Goal: Use online tool/utility: Use online tool/utility

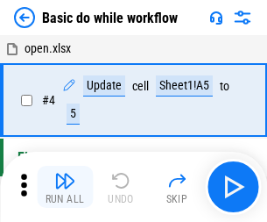
click at [65, 187] on img "button" at bounding box center [64, 180] width 21 height 21
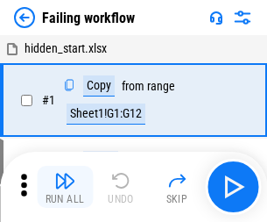
click at [65, 187] on img "button" at bounding box center [64, 180] width 21 height 21
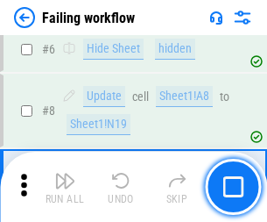
scroll to position [371, 0]
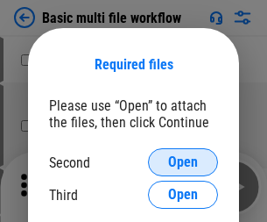
click at [183, 162] on span "Open" at bounding box center [183, 162] width 30 height 14
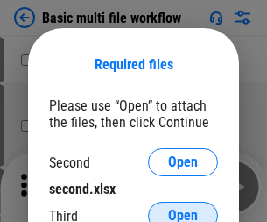
click at [183, 209] on span "Open" at bounding box center [183, 216] width 30 height 14
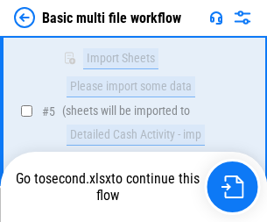
scroll to position [610, 0]
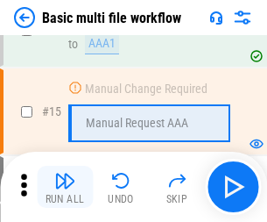
click at [65, 187] on img "button" at bounding box center [64, 180] width 21 height 21
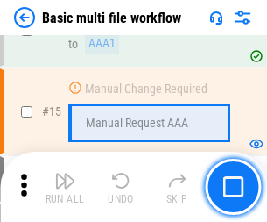
scroll to position [1166, 0]
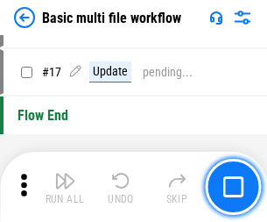
click at [65, 187] on img "button" at bounding box center [64, 180] width 21 height 21
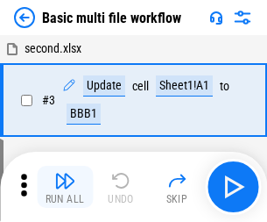
click at [65, 187] on img "button" at bounding box center [64, 180] width 21 height 21
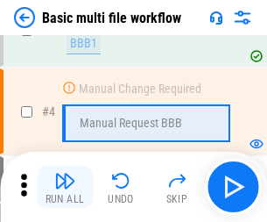
click at [65, 187] on img "button" at bounding box center [64, 180] width 21 height 21
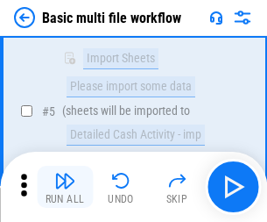
click at [65, 187] on img "button" at bounding box center [64, 180] width 21 height 21
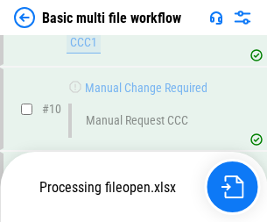
scroll to position [821, 0]
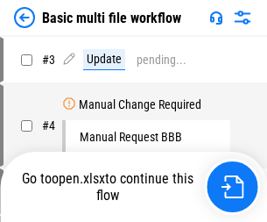
scroll to position [71, 0]
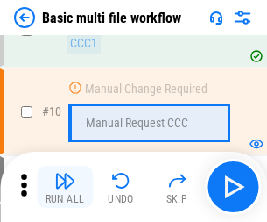
click at [65, 187] on img "button" at bounding box center [64, 180] width 21 height 21
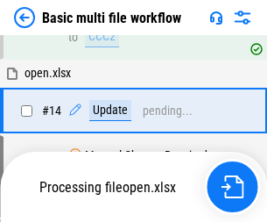
scroll to position [916, 0]
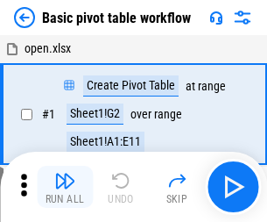
click at [65, 187] on img "button" at bounding box center [64, 180] width 21 height 21
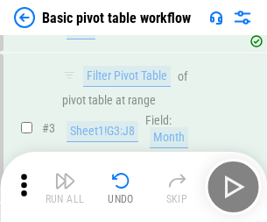
scroll to position [420, 0]
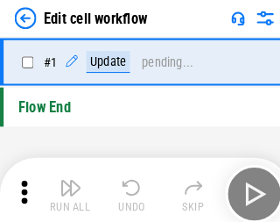
click at [65, 187] on img "button" at bounding box center [68, 180] width 21 height 21
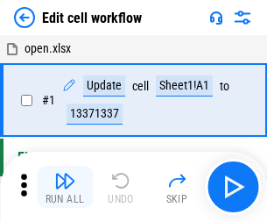
click at [65, 187] on img "button" at bounding box center [64, 180] width 21 height 21
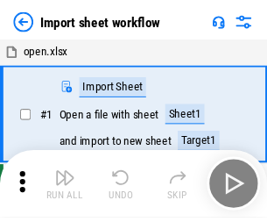
scroll to position [6, 0]
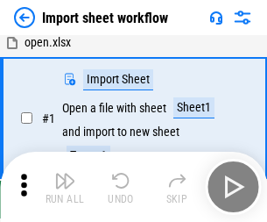
click at [65, 187] on img "button" at bounding box center [64, 180] width 21 height 21
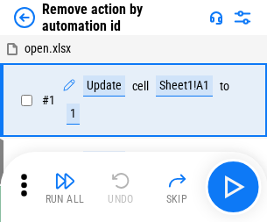
scroll to position [65, 0]
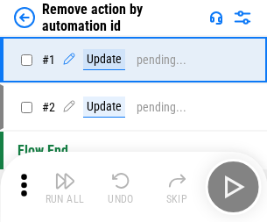
click at [65, 187] on img "button" at bounding box center [64, 180] width 21 height 21
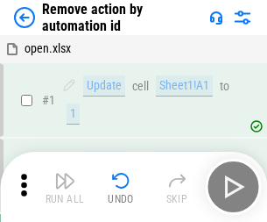
scroll to position [65, 0]
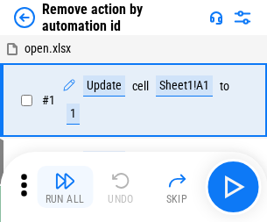
click at [65, 187] on img "button" at bounding box center [64, 180] width 21 height 21
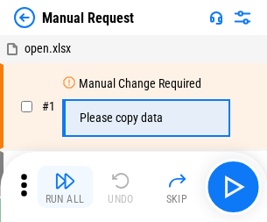
click at [65, 187] on img "button" at bounding box center [64, 180] width 21 height 21
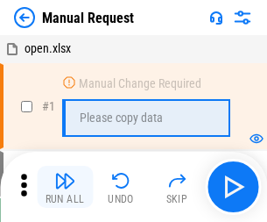
click at [65, 187] on img "button" at bounding box center [64, 180] width 21 height 21
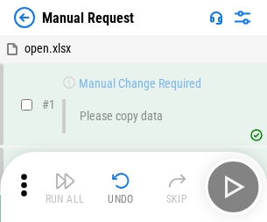
scroll to position [60, 0]
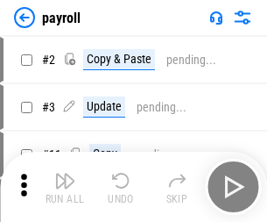
click at [65, 187] on img "button" at bounding box center [64, 180] width 21 height 21
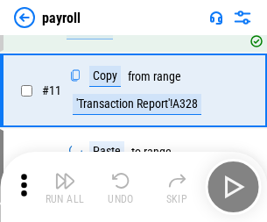
scroll to position [216, 0]
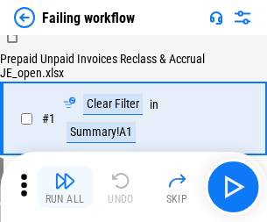
click at [65, 187] on img "button" at bounding box center [64, 180] width 21 height 21
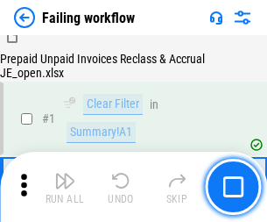
scroll to position [283, 0]
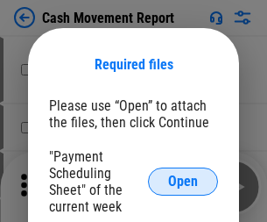
click at [183, 181] on span "Open" at bounding box center [183, 181] width 30 height 14
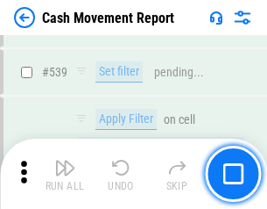
scroll to position [7776, 0]
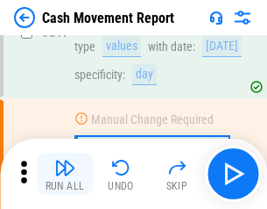
click at [65, 173] on img "button" at bounding box center [64, 167] width 21 height 21
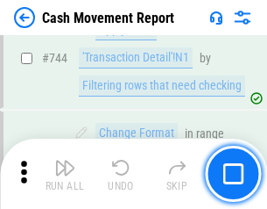
scroll to position [9331, 0]
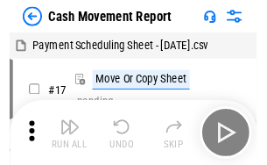
scroll to position [32, 0]
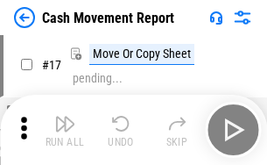
click at [65, 130] on img "button" at bounding box center [64, 123] width 21 height 21
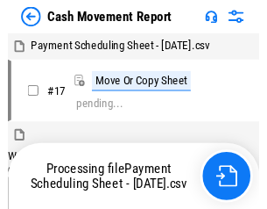
scroll to position [10, 0]
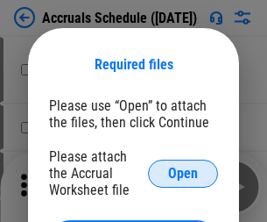
click at [183, 173] on span "Open" at bounding box center [183, 173] width 30 height 14
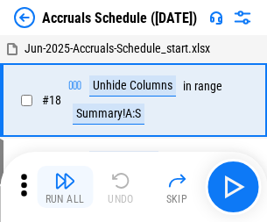
click at [65, 187] on img "button" at bounding box center [64, 180] width 21 height 21
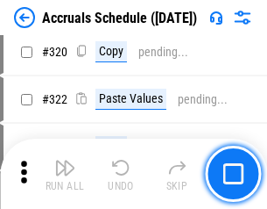
scroll to position [3259, 0]
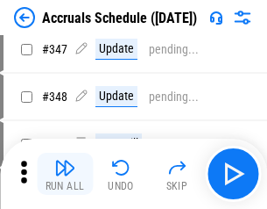
click at [65, 173] on img "button" at bounding box center [64, 167] width 21 height 21
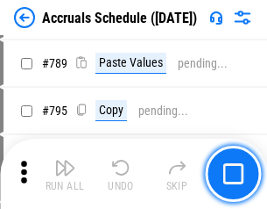
scroll to position [7360, 0]
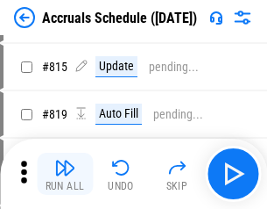
click at [65, 173] on img "button" at bounding box center [64, 167] width 21 height 21
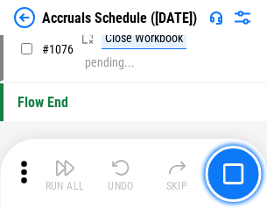
scroll to position [10494, 0]
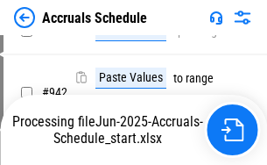
scroll to position [9448, 0]
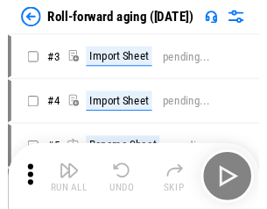
scroll to position [3, 0]
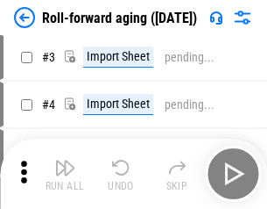
click at [65, 173] on img "button" at bounding box center [64, 167] width 21 height 21
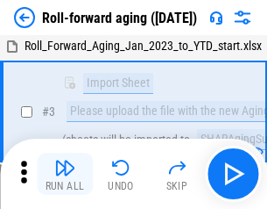
click at [65, 173] on img "button" at bounding box center [64, 167] width 21 height 21
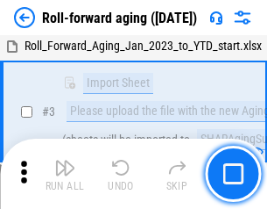
scroll to position [113, 0]
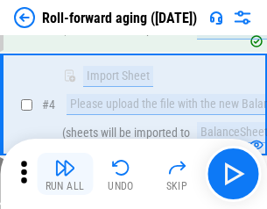
click at [65, 173] on img "button" at bounding box center [64, 167] width 21 height 21
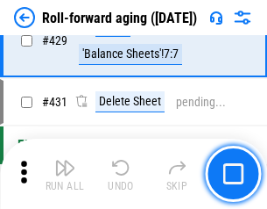
scroll to position [6076, 0]
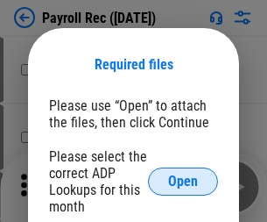
click at [183, 181] on span "Open" at bounding box center [183, 181] width 30 height 14
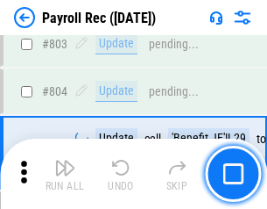
scroll to position [11132, 0]
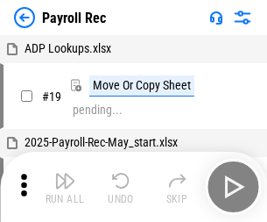
click at [65, 187] on img "button" at bounding box center [64, 180] width 21 height 21
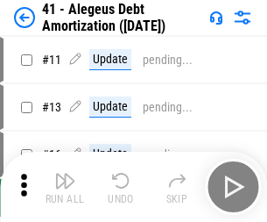
click at [65, 187] on img "button" at bounding box center [64, 180] width 21 height 21
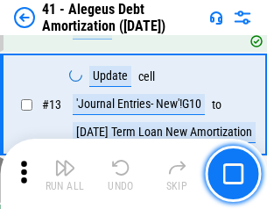
scroll to position [216, 0]
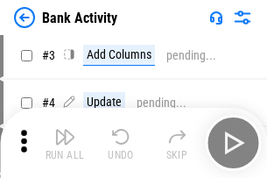
click at [65, 143] on img "button" at bounding box center [64, 136] width 21 height 21
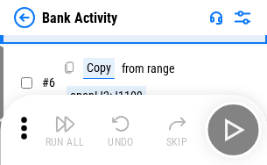
scroll to position [93, 0]
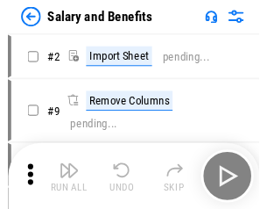
scroll to position [24, 0]
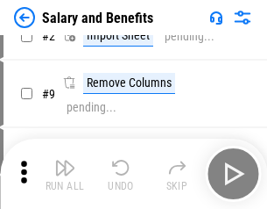
click at [65, 173] on img "button" at bounding box center [64, 167] width 21 height 21
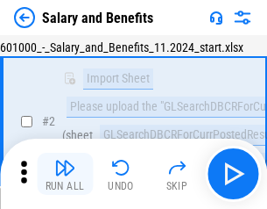
click at [65, 173] on img "button" at bounding box center [64, 167] width 21 height 21
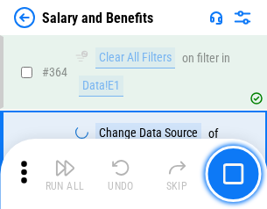
scroll to position [8251, 0]
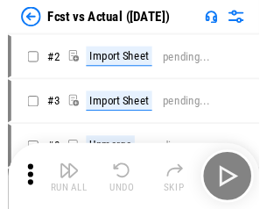
scroll to position [23, 0]
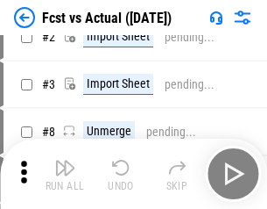
click at [65, 173] on img "button" at bounding box center [64, 167] width 21 height 21
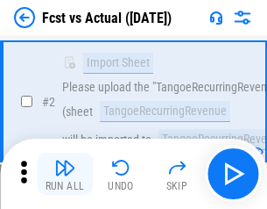
click at [65, 173] on img "button" at bounding box center [64, 167] width 21 height 21
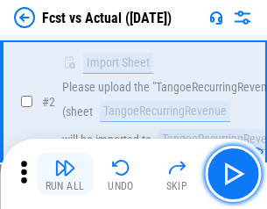
scroll to position [164, 0]
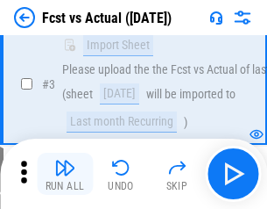
click at [65, 173] on img "button" at bounding box center [64, 167] width 21 height 21
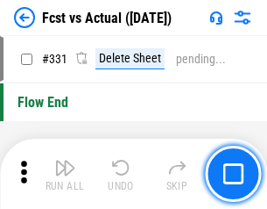
scroll to position [8387, 0]
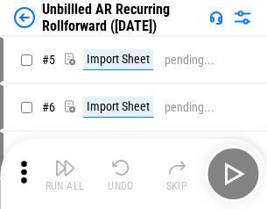
scroll to position [38, 0]
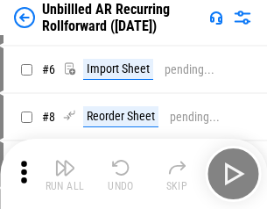
click at [65, 173] on img "button" at bounding box center [64, 167] width 21 height 21
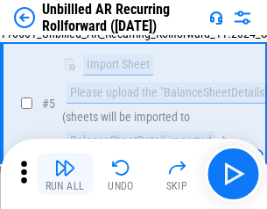
click at [65, 173] on img "button" at bounding box center [64, 167] width 21 height 21
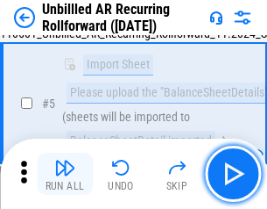
scroll to position [165, 0]
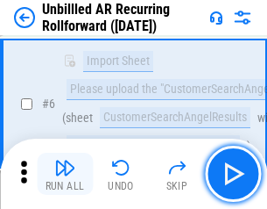
click at [65, 173] on img "button" at bounding box center [64, 167] width 21 height 21
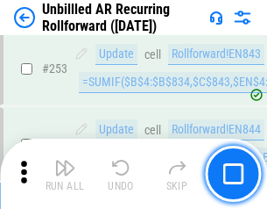
scroll to position [5951, 0]
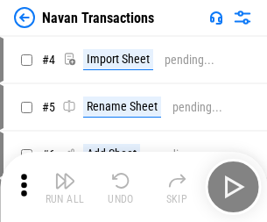
click at [65, 173] on img "button" at bounding box center [64, 180] width 21 height 21
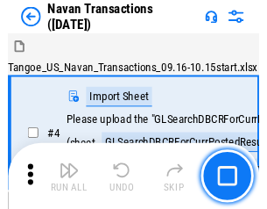
scroll to position [28, 0]
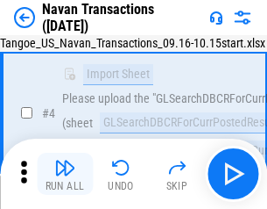
click at [65, 173] on img "button" at bounding box center [64, 167] width 21 height 21
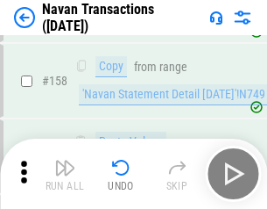
scroll to position [5681, 0]
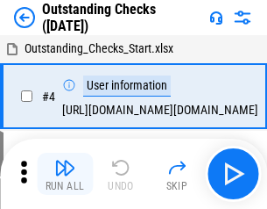
click at [65, 173] on img "button" at bounding box center [64, 167] width 21 height 21
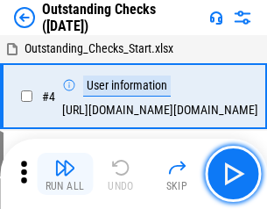
scroll to position [74, 0]
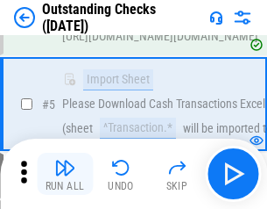
click at [65, 173] on img "button" at bounding box center [64, 167] width 21 height 21
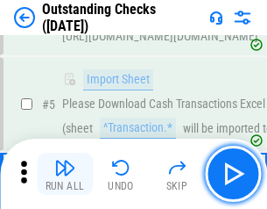
scroll to position [183, 0]
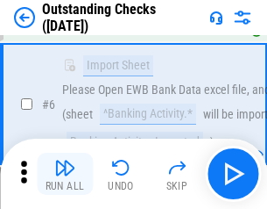
click at [65, 173] on img "button" at bounding box center [64, 167] width 21 height 21
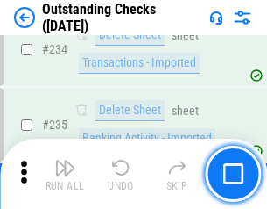
scroll to position [5320, 0]
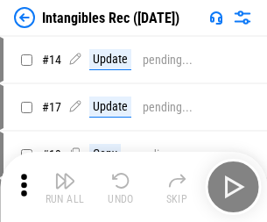
click at [65, 187] on img "button" at bounding box center [64, 180] width 21 height 21
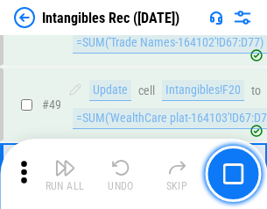
scroll to position [682, 0]
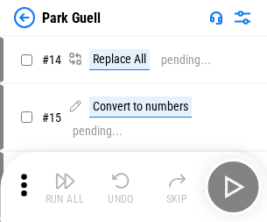
click at [65, 173] on img "button" at bounding box center [64, 180] width 21 height 21
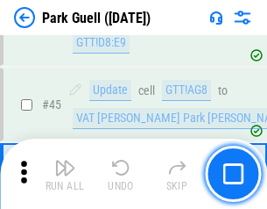
scroll to position [2191, 0]
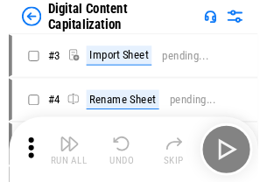
scroll to position [51, 0]
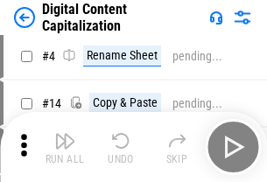
click at [65, 147] on img "button" at bounding box center [64, 141] width 21 height 21
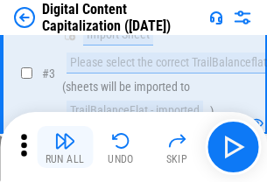
click at [65, 147] on img "button" at bounding box center [64, 141] width 21 height 21
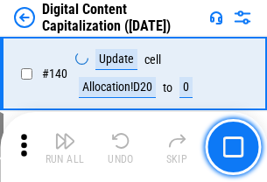
scroll to position [1858, 0]
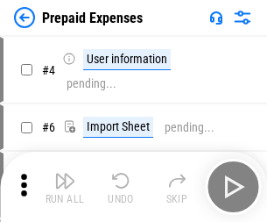
click at [65, 173] on img "button" at bounding box center [64, 180] width 21 height 21
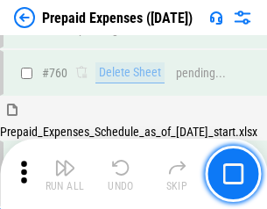
scroll to position [4856, 0]
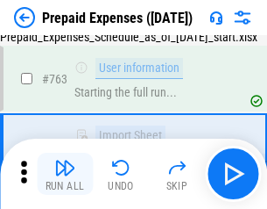
click at [65, 173] on img "button" at bounding box center [64, 167] width 21 height 21
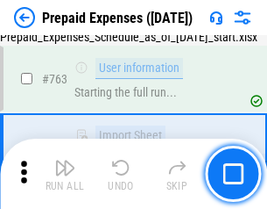
scroll to position [4960, 0]
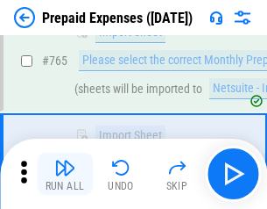
click at [65, 173] on img "button" at bounding box center [64, 167] width 21 height 21
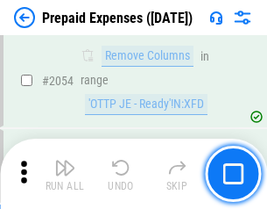
scroll to position [18315, 0]
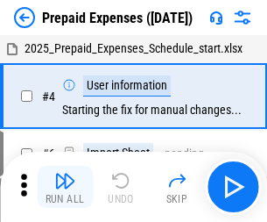
click at [65, 187] on img "button" at bounding box center [64, 180] width 21 height 21
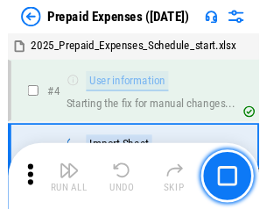
scroll to position [77, 0]
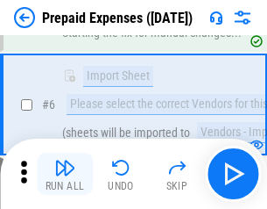
click at [65, 173] on img "button" at bounding box center [64, 167] width 21 height 21
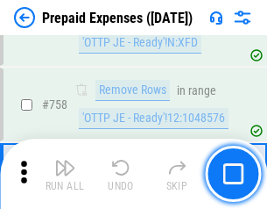
scroll to position [6243, 0]
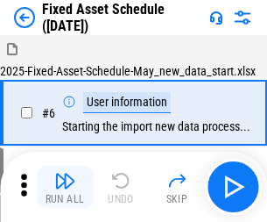
click at [65, 187] on img "button" at bounding box center [64, 180] width 21 height 21
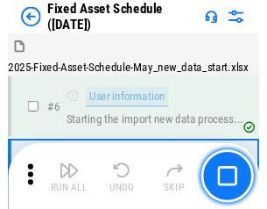
scroll to position [95, 0]
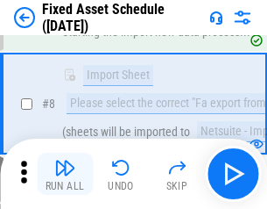
click at [65, 173] on img "button" at bounding box center [64, 167] width 21 height 21
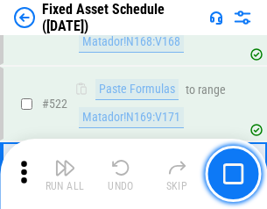
scroll to position [6090, 0]
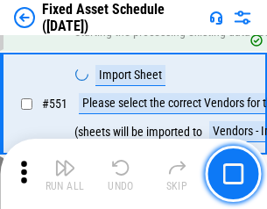
click at [65, 173] on img "button" at bounding box center [64, 167] width 21 height 21
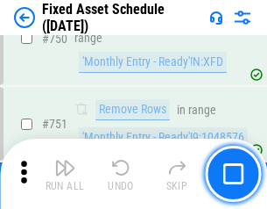
scroll to position [8542, 0]
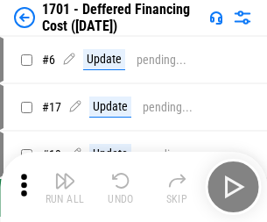
click at [65, 187] on img "button" at bounding box center [64, 180] width 21 height 21
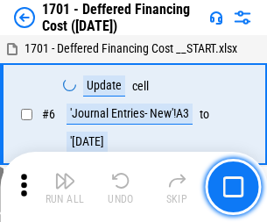
scroll to position [210, 0]
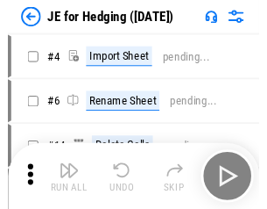
scroll to position [3, 0]
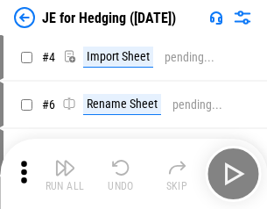
click at [65, 173] on img "button" at bounding box center [64, 167] width 21 height 21
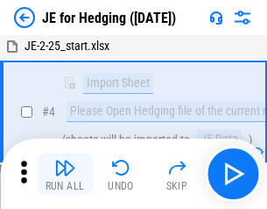
click at [65, 173] on img "button" at bounding box center [64, 167] width 21 height 21
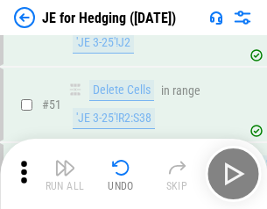
scroll to position [1135, 0]
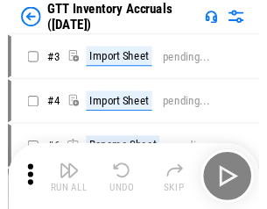
scroll to position [3, 0]
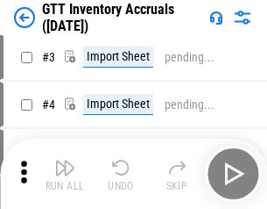
click at [65, 173] on img "button" at bounding box center [64, 167] width 21 height 21
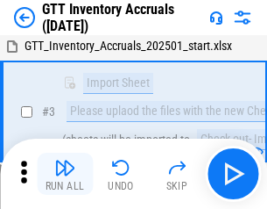
click at [65, 173] on img "button" at bounding box center [64, 167] width 21 height 21
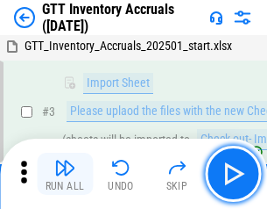
scroll to position [113, 0]
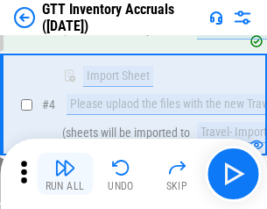
click at [65, 173] on img "button" at bounding box center [64, 167] width 21 height 21
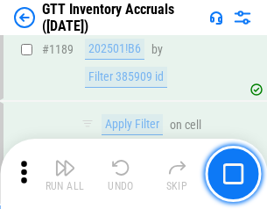
scroll to position [14307, 0]
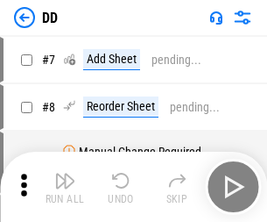
click at [65, 187] on img "button" at bounding box center [64, 180] width 21 height 21
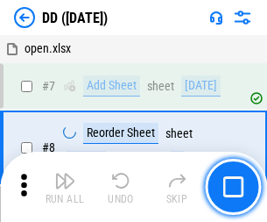
scroll to position [169, 0]
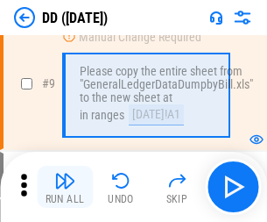
click at [65, 187] on img "button" at bounding box center [64, 180] width 21 height 21
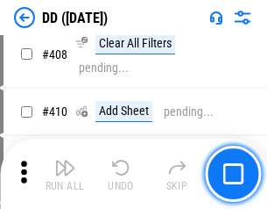
scroll to position [7839, 0]
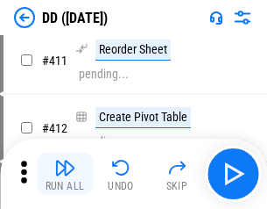
click at [65, 173] on img "button" at bounding box center [64, 167] width 21 height 21
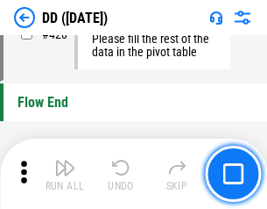
scroll to position [8386, 0]
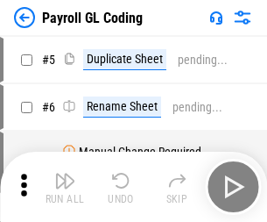
click at [65, 187] on img "button" at bounding box center [64, 180] width 21 height 21
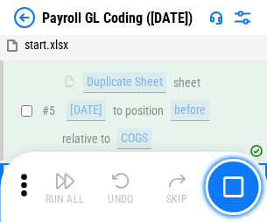
scroll to position [210, 0]
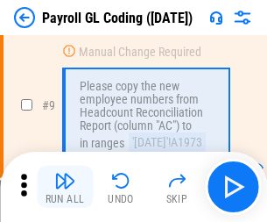
click at [65, 187] on img "button" at bounding box center [64, 180] width 21 height 21
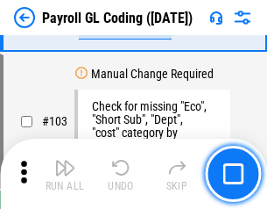
scroll to position [4111, 0]
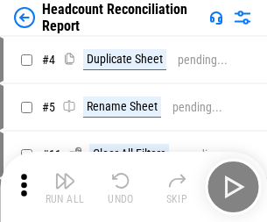
click at [65, 187] on img "button" at bounding box center [64, 180] width 21 height 21
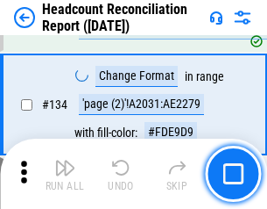
scroll to position [2106, 0]
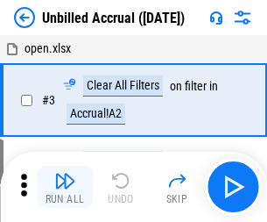
click at [65, 187] on img "button" at bounding box center [64, 180] width 21 height 21
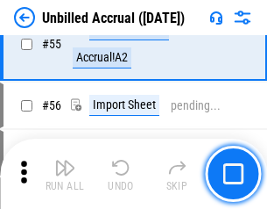
scroll to position [1829, 0]
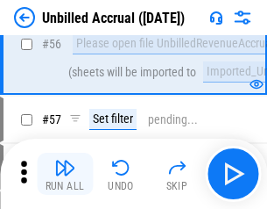
click at [65, 173] on img "button" at bounding box center [64, 167] width 21 height 21
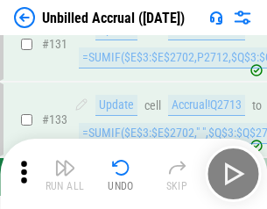
scroll to position [5219, 0]
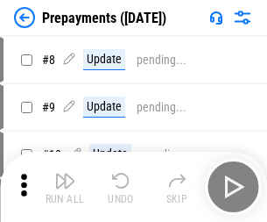
click at [65, 187] on img "button" at bounding box center [64, 180] width 21 height 21
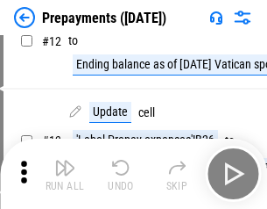
scroll to position [110, 0]
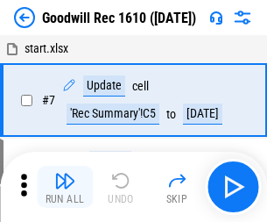
click at [65, 187] on img "button" at bounding box center [64, 180] width 21 height 21
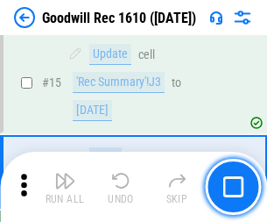
scroll to position [300, 0]
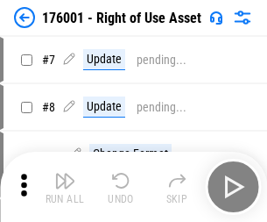
click at [65, 187] on img "button" at bounding box center [64, 180] width 21 height 21
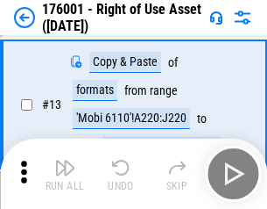
scroll to position [113, 0]
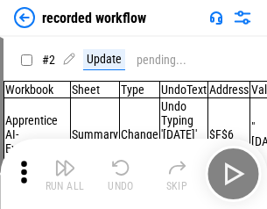
click at [65, 173] on img "button" at bounding box center [64, 167] width 21 height 21
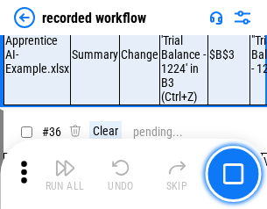
scroll to position [5476, 0]
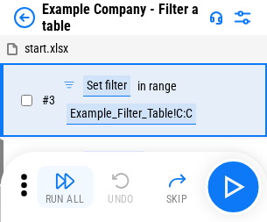
click at [65, 187] on img "button" at bounding box center [64, 180] width 21 height 21
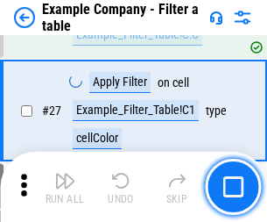
scroll to position [1603, 0]
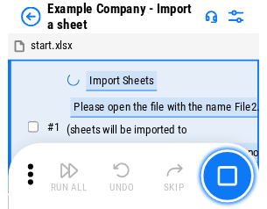
scroll to position [27, 0]
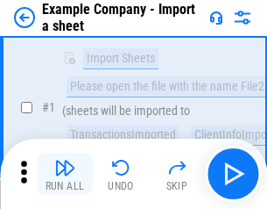
click at [65, 173] on img "button" at bounding box center [64, 167] width 21 height 21
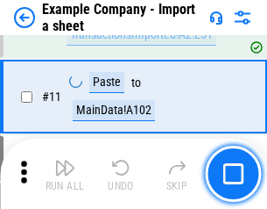
scroll to position [387, 0]
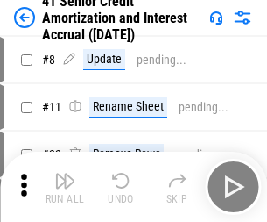
click at [65, 173] on img "button" at bounding box center [64, 180] width 21 height 21
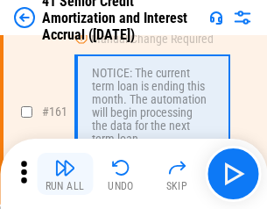
click at [65, 173] on img "button" at bounding box center [64, 167] width 21 height 21
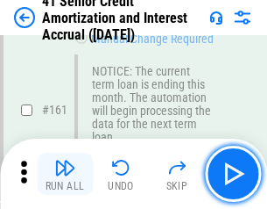
scroll to position [1874, 0]
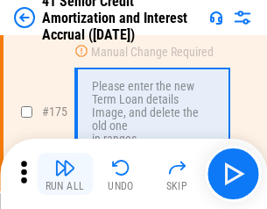
click at [65, 173] on img "button" at bounding box center [64, 167] width 21 height 21
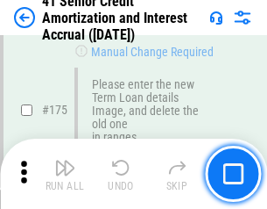
scroll to position [2052, 0]
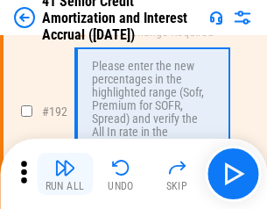
click at [65, 173] on img "button" at bounding box center [64, 167] width 21 height 21
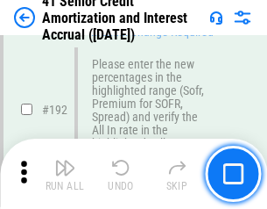
scroll to position [2236, 0]
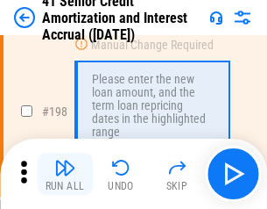
click at [65, 173] on img "button" at bounding box center [64, 167] width 21 height 21
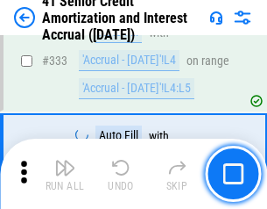
scroll to position [4476, 0]
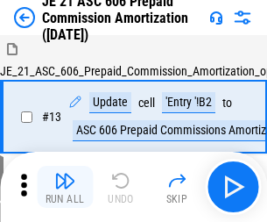
click at [65, 173] on img "button" at bounding box center [64, 180] width 21 height 21
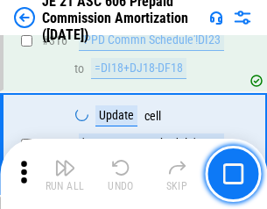
scroll to position [3271, 0]
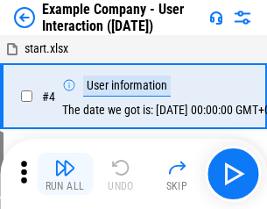
click at [65, 173] on img "button" at bounding box center [64, 167] width 21 height 21
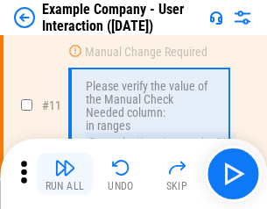
click at [65, 173] on img "button" at bounding box center [64, 167] width 21 height 21
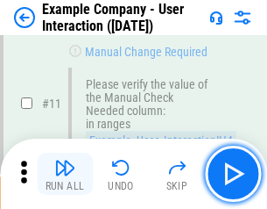
scroll to position [379, 0]
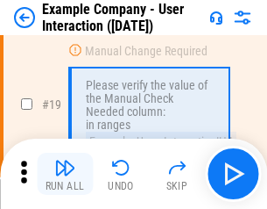
click at [65, 173] on img "button" at bounding box center [64, 167] width 21 height 21
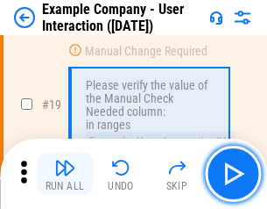
click at [65, 173] on img "button" at bounding box center [64, 167] width 21 height 21
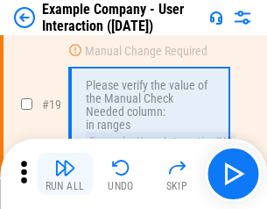
click at [65, 173] on img "button" at bounding box center [64, 167] width 21 height 21
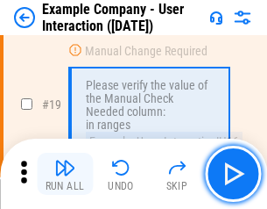
click at [65, 173] on img "button" at bounding box center [64, 167] width 21 height 21
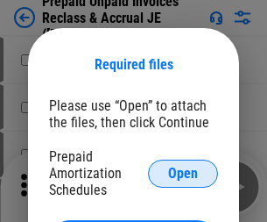
click at [183, 173] on span "Open" at bounding box center [183, 173] width 30 height 14
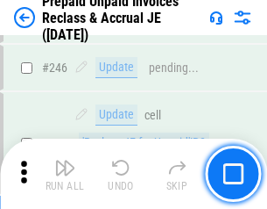
scroll to position [2365, 0]
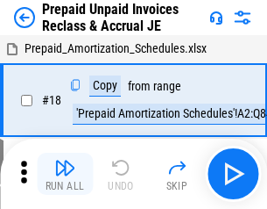
click at [65, 173] on img "button" at bounding box center [64, 167] width 21 height 21
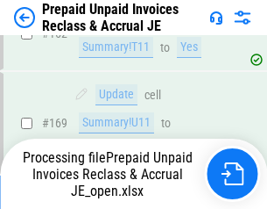
scroll to position [1524, 0]
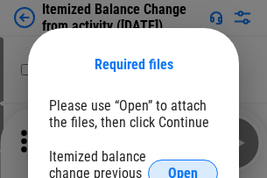
click at [183, 166] on span "Open" at bounding box center [183, 173] width 30 height 14
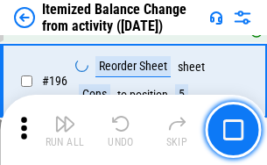
scroll to position [3372, 0]
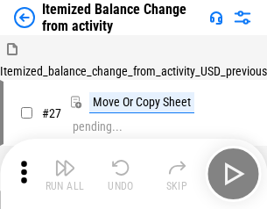
scroll to position [27, 0]
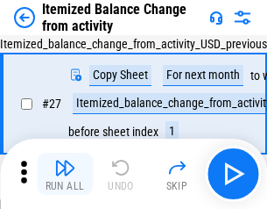
click at [65, 173] on img "button" at bounding box center [64, 167] width 21 height 21
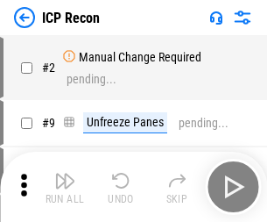
scroll to position [8, 0]
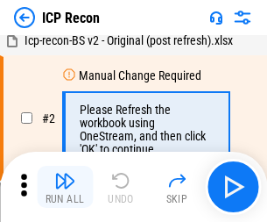
click at [65, 187] on img "button" at bounding box center [64, 180] width 21 height 21
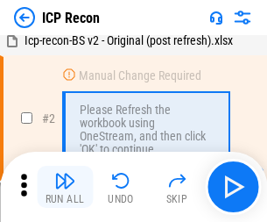
click at [65, 187] on img "button" at bounding box center [64, 180] width 21 height 21
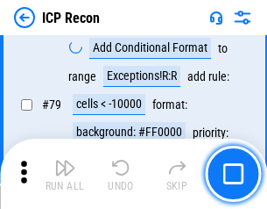
scroll to position [1717, 0]
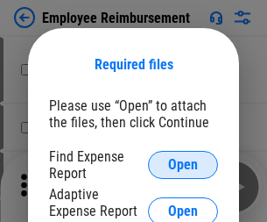
click at [183, 165] on span "Open" at bounding box center [183, 165] width 30 height 14
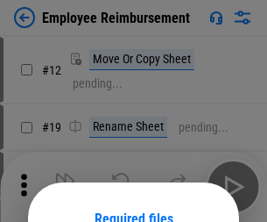
scroll to position [154, 0]
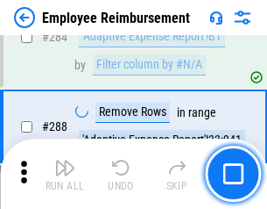
scroll to position [4762, 0]
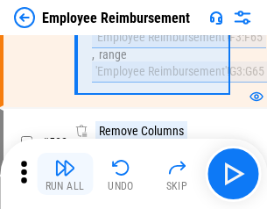
click at [65, 173] on img "button" at bounding box center [64, 167] width 21 height 21
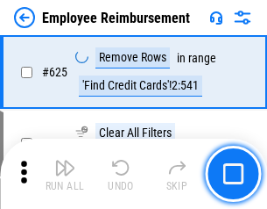
scroll to position [10490, 0]
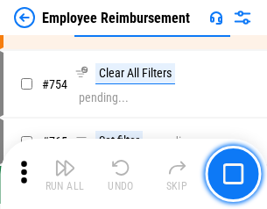
click at [65, 173] on img "button" at bounding box center [64, 167] width 21 height 21
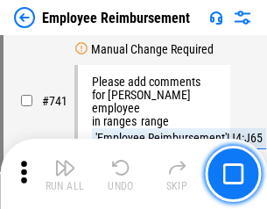
scroll to position [12292, 0]
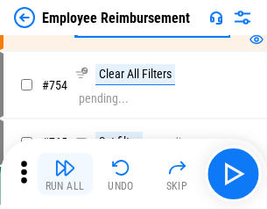
click at [65, 173] on img "button" at bounding box center [64, 167] width 21 height 21
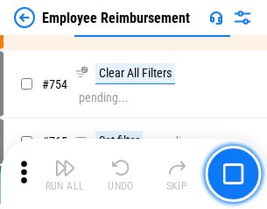
click at [65, 173] on img "button" at bounding box center [64, 167] width 21 height 21
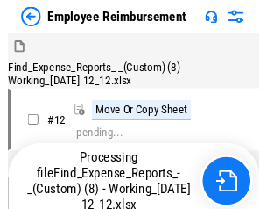
scroll to position [60, 0]
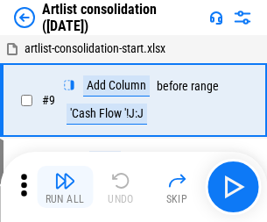
click at [65, 187] on img "button" at bounding box center [64, 180] width 21 height 21
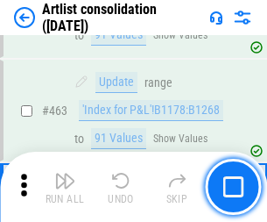
scroll to position [7672, 0]
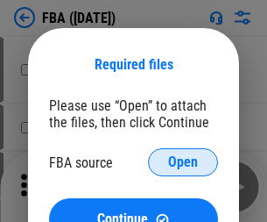
click at [183, 162] on span "Open" at bounding box center [183, 162] width 30 height 14
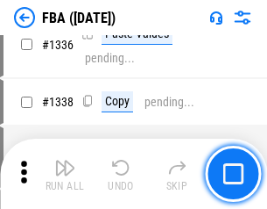
scroll to position [18329, 0]
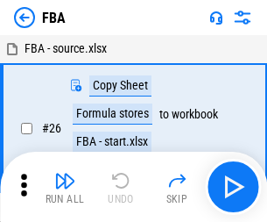
scroll to position [18, 0]
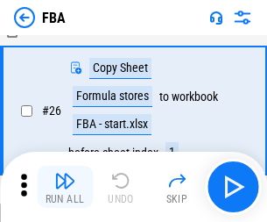
click at [65, 187] on img "button" at bounding box center [64, 180] width 21 height 21
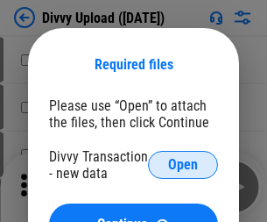
click at [183, 165] on span "Open" at bounding box center [183, 165] width 30 height 14
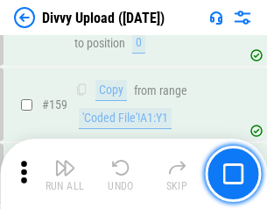
scroll to position [1814, 0]
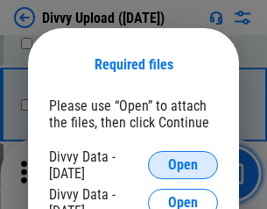
click at [183, 165] on span "Open" at bounding box center [183, 165] width 30 height 14
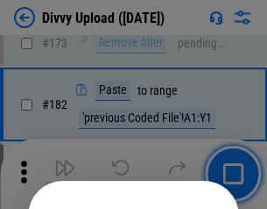
scroll to position [1967, 0]
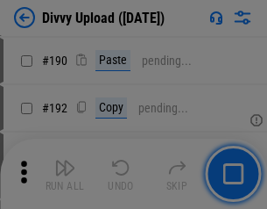
scroll to position [2211, 0]
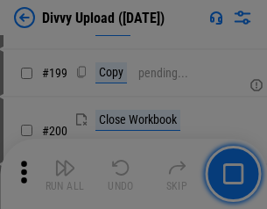
scroll to position [2548, 0]
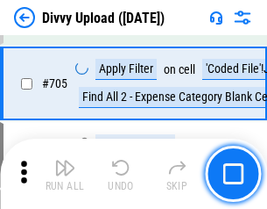
scroll to position [11986, 0]
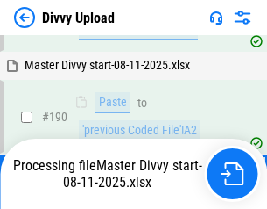
scroll to position [2152, 0]
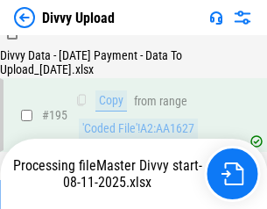
scroll to position [2449, 0]
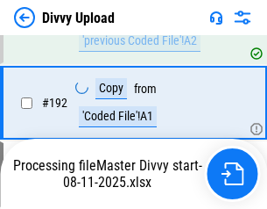
scroll to position [2347, 0]
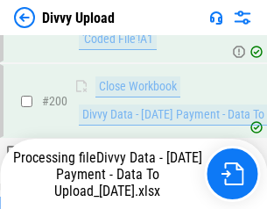
scroll to position [2747, 0]
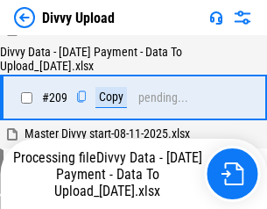
scroll to position [3221, 0]
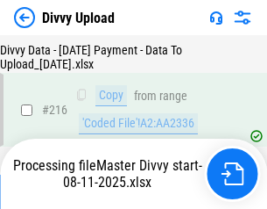
scroll to position [3608, 0]
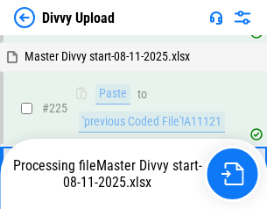
scroll to position [4083, 0]
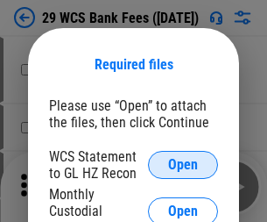
click at [183, 165] on span "Open" at bounding box center [183, 165] width 30 height 14
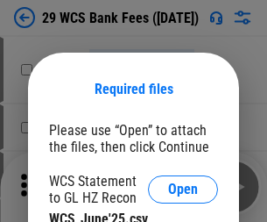
scroll to position [25, 0]
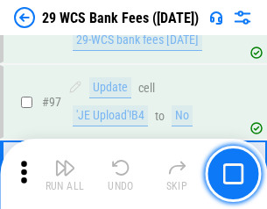
scroll to position [1707, 0]
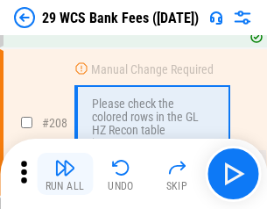
click at [65, 173] on img "button" at bounding box center [64, 167] width 21 height 21
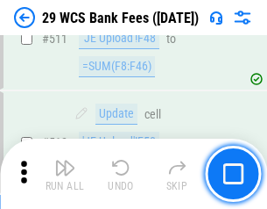
scroll to position [8815, 0]
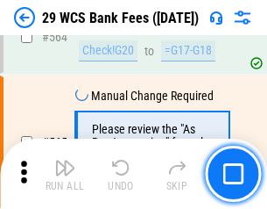
click at [65, 173] on img "button" at bounding box center [64, 167] width 21 height 21
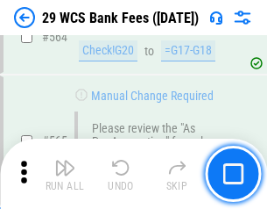
scroll to position [9476, 0]
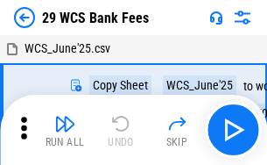
scroll to position [32, 0]
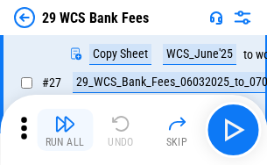
click at [65, 130] on img "button" at bounding box center [64, 123] width 21 height 21
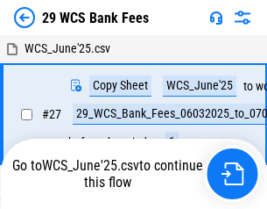
scroll to position [10, 0]
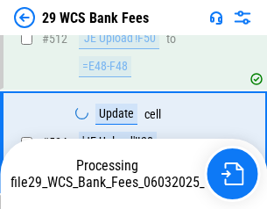
scroll to position [9249, 0]
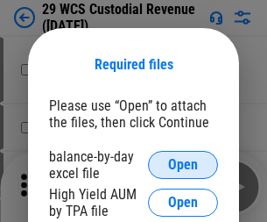
click at [183, 165] on span "Open" at bounding box center [183, 165] width 30 height 14
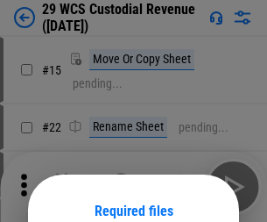
scroll to position [146, 0]
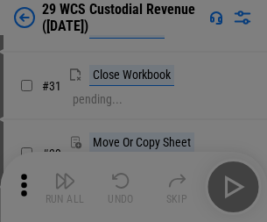
scroll to position [376, 0]
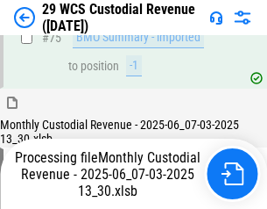
scroll to position [1830, 0]
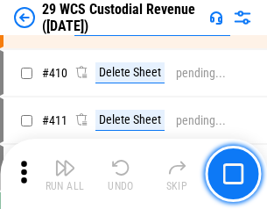
click at [65, 173] on img "button" at bounding box center [64, 167] width 21 height 21
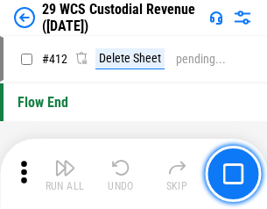
scroll to position [8367, 0]
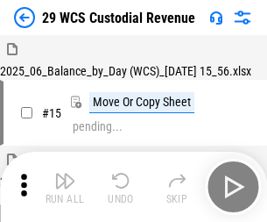
click at [65, 173] on img "button" at bounding box center [64, 180] width 21 height 21
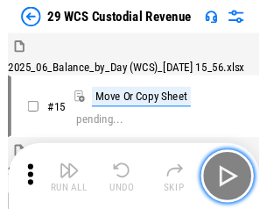
scroll to position [42, 0]
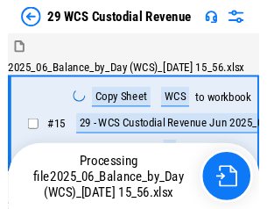
scroll to position [42, 0]
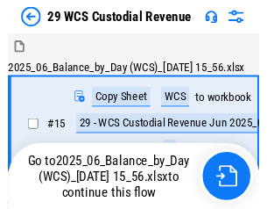
scroll to position [32, 0]
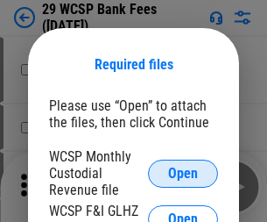
click at [183, 173] on span "Open" at bounding box center [183, 173] width 30 height 14
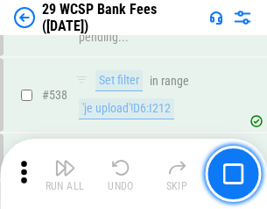
scroll to position [6732, 0]
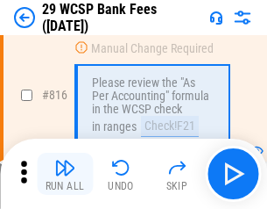
click at [65, 173] on img "button" at bounding box center [64, 167] width 21 height 21
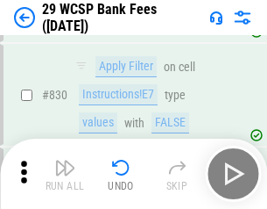
scroll to position [11117, 0]
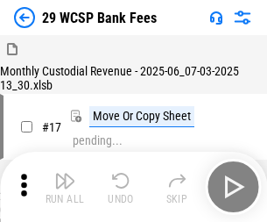
click at [65, 173] on img "button" at bounding box center [64, 180] width 21 height 21
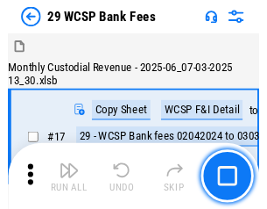
scroll to position [42, 0]
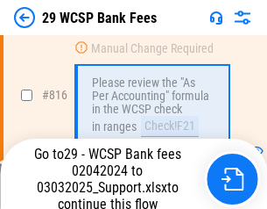
scroll to position [10773, 0]
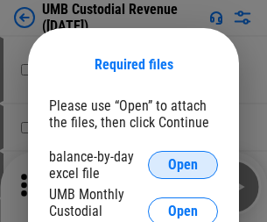
click at [183, 165] on span "Open" at bounding box center [183, 165] width 30 height 14
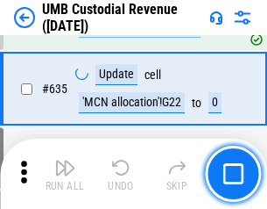
scroll to position [9169, 0]
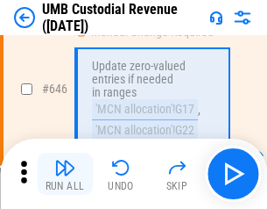
click at [65, 173] on img "button" at bounding box center [64, 167] width 21 height 21
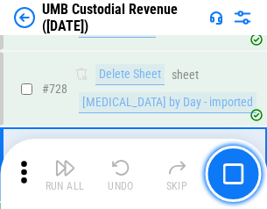
scroll to position [10808, 0]
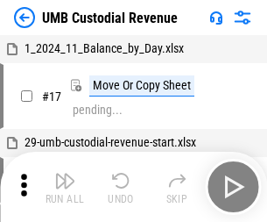
scroll to position [13, 0]
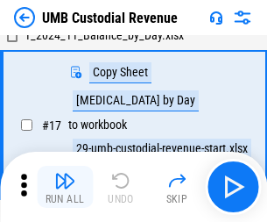
click at [65, 187] on img "button" at bounding box center [64, 180] width 21 height 21
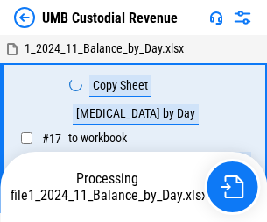
scroll to position [13, 0]
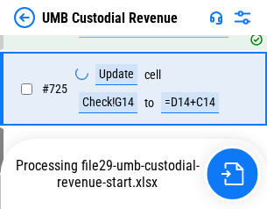
scroll to position [10693, 0]
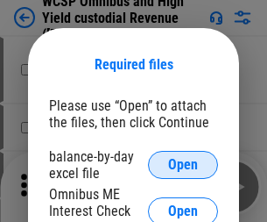
click at [183, 165] on span "Open" at bounding box center [183, 165] width 30 height 14
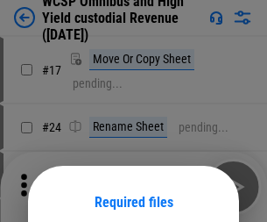
scroll to position [138, 0]
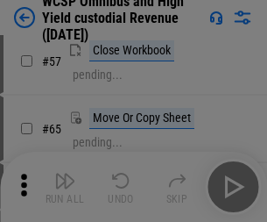
scroll to position [764, 0]
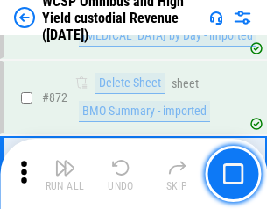
scroll to position [14829, 0]
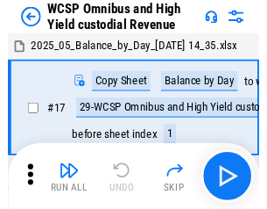
scroll to position [10, 0]
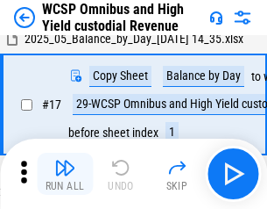
click at [65, 173] on img "button" at bounding box center [64, 167] width 21 height 21
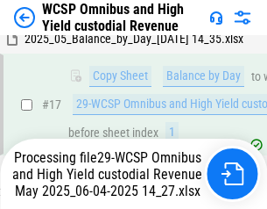
scroll to position [364, 0]
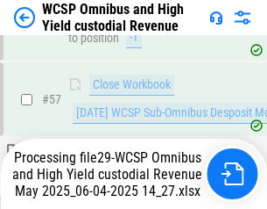
scroll to position [1798, 0]
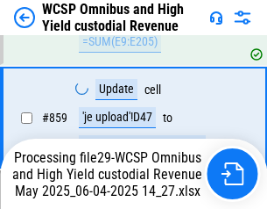
scroll to position [14638, 0]
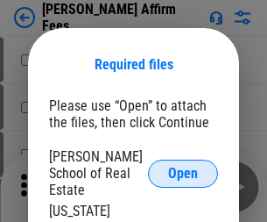
click at [183, 166] on span "Open" at bounding box center [183, 173] width 30 height 14
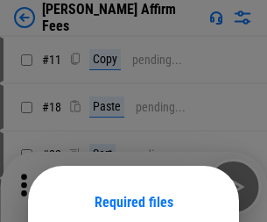
scroll to position [138, 0]
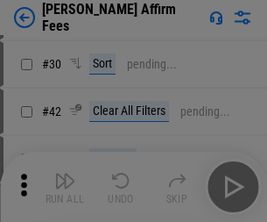
scroll to position [357, 0]
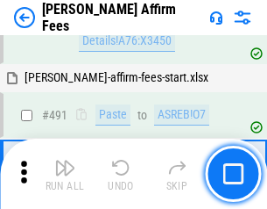
scroll to position [4764, 0]
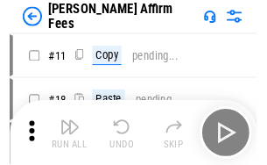
scroll to position [18, 0]
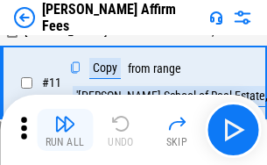
click at [65, 130] on img "button" at bounding box center [64, 123] width 21 height 21
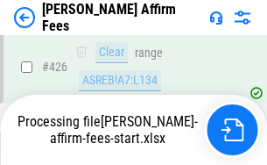
scroll to position [3503, 0]
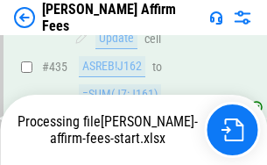
scroll to position [4697, 0]
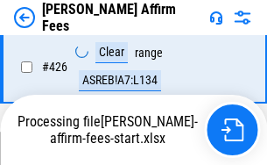
scroll to position [3530, 0]
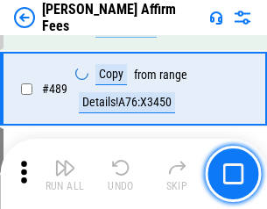
scroll to position [4573, 0]
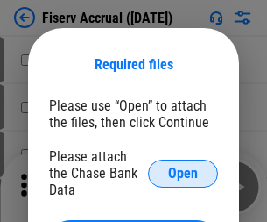
click at [183, 166] on span "Open" at bounding box center [183, 173] width 30 height 14
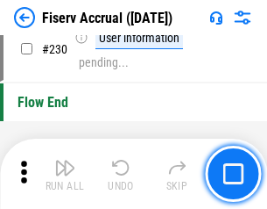
scroll to position [5552, 0]
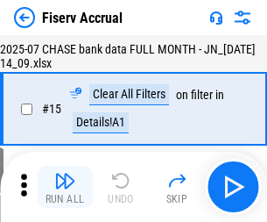
click at [65, 187] on img "button" at bounding box center [64, 180] width 21 height 21
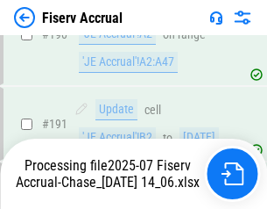
scroll to position [4606, 0]
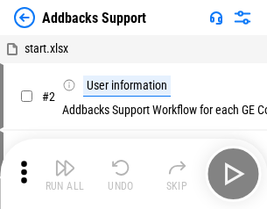
click at [65, 173] on img "button" at bounding box center [64, 167] width 21 height 21
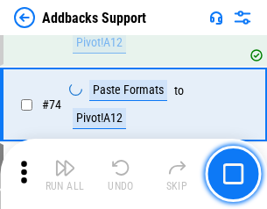
scroll to position [1276, 0]
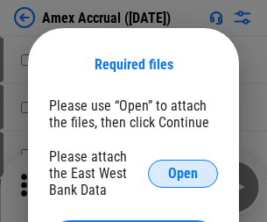
click at [183, 173] on span "Open" at bounding box center [183, 173] width 30 height 14
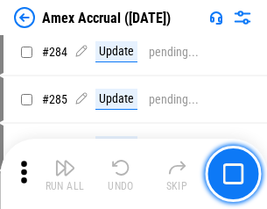
scroll to position [4797, 0]
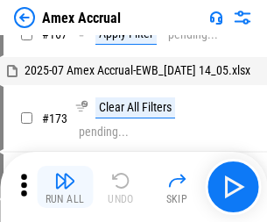
click at [65, 187] on img "button" at bounding box center [64, 180] width 21 height 21
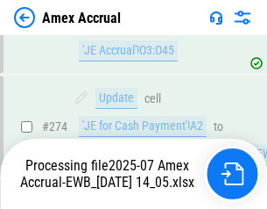
scroll to position [5221, 0]
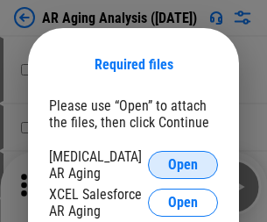
click at [183, 162] on span "Open" at bounding box center [183, 165] width 30 height 14
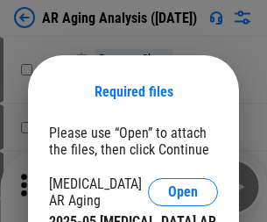
scroll to position [27, 0]
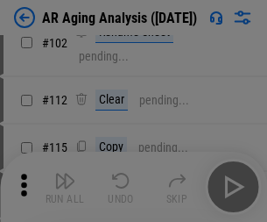
scroll to position [241, 0]
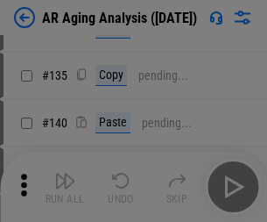
scroll to position [527, 0]
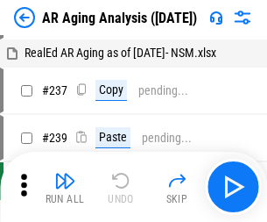
scroll to position [18, 0]
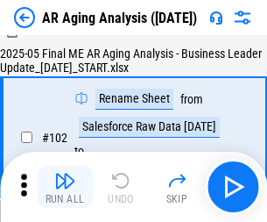
click at [65, 187] on img "button" at bounding box center [64, 180] width 21 height 21
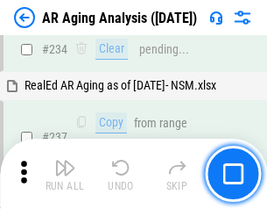
scroll to position [2716, 0]
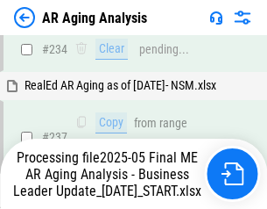
scroll to position [2768, 0]
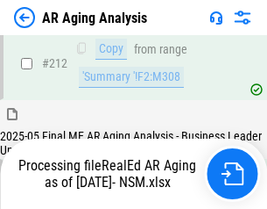
scroll to position [2620, 0]
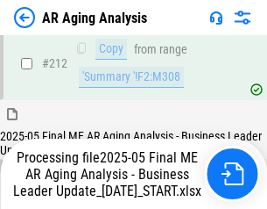
scroll to position [2696, 0]
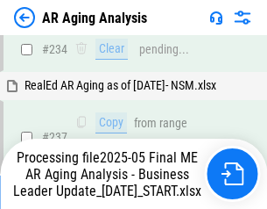
scroll to position [2696, 0]
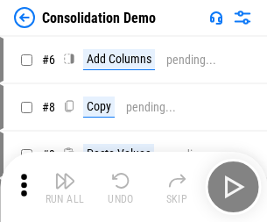
click at [65, 187] on img "button" at bounding box center [64, 180] width 21 height 21
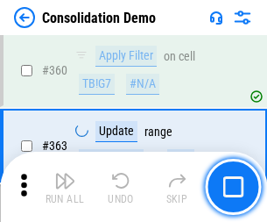
scroll to position [5872, 0]
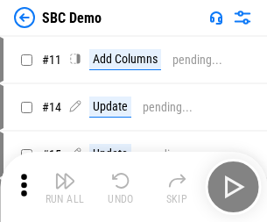
click at [65, 187] on img "button" at bounding box center [64, 180] width 21 height 21
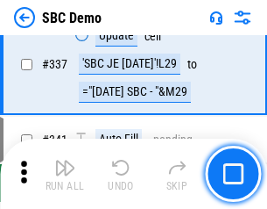
scroll to position [4609, 0]
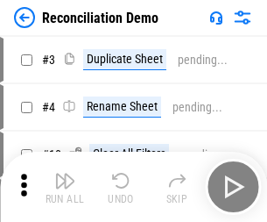
click at [65, 187] on img "button" at bounding box center [64, 180] width 21 height 21
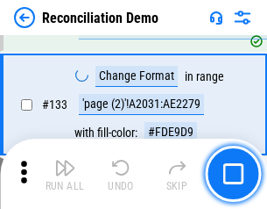
scroll to position [2081, 0]
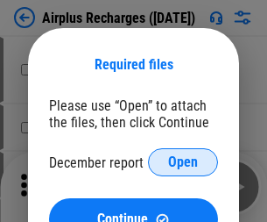
click at [183, 162] on span "Open" at bounding box center [183, 162] width 30 height 14
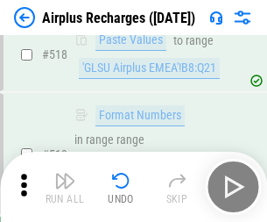
scroll to position [7540, 0]
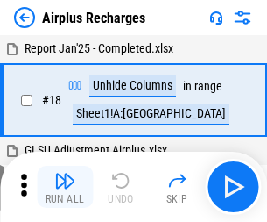
click at [65, 187] on img "button" at bounding box center [64, 180] width 21 height 21
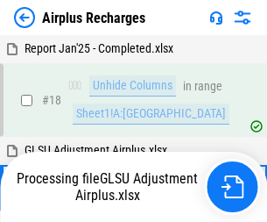
scroll to position [77, 0]
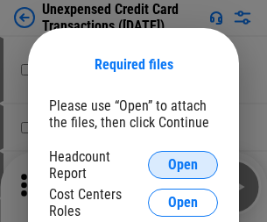
click at [183, 165] on span "Open" at bounding box center [183, 165] width 30 height 14
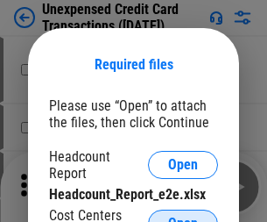
click at [183, 216] on span "Open" at bounding box center [183, 223] width 30 height 14
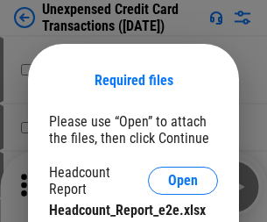
scroll to position [16, 0]
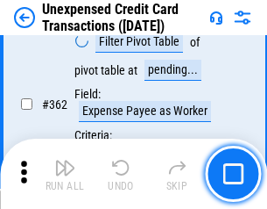
scroll to position [4506, 0]
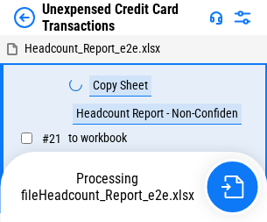
scroll to position [27, 0]
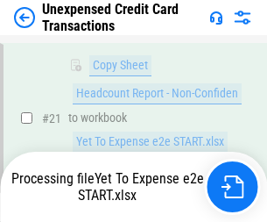
scroll to position [374, 0]
